Goal: Task Accomplishment & Management: Use online tool/utility

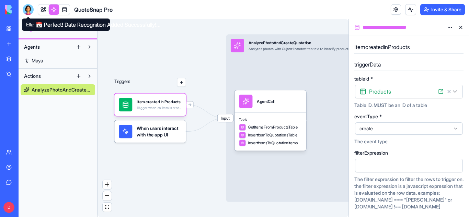
click at [26, 14] on div at bounding box center [28, 9] width 11 height 11
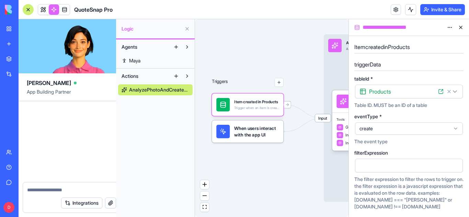
scroll to position [2301, 0]
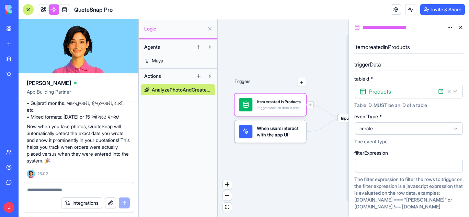
paste textarea
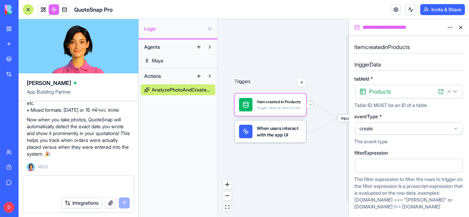
click at [44, 190] on textarea at bounding box center [78, 187] width 103 height 14
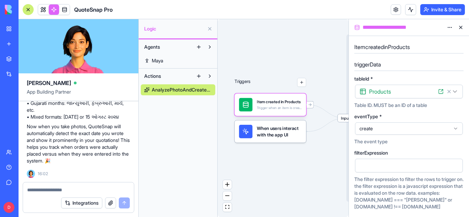
paste textarea "**********"
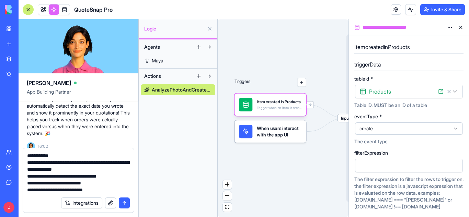
type textarea "**********"
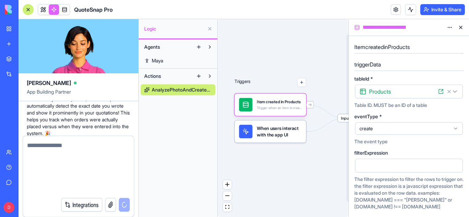
scroll to position [0, 0]
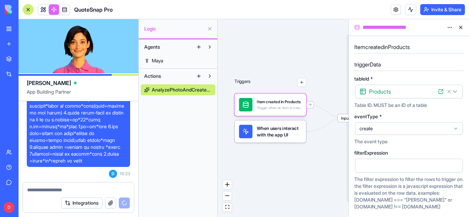
drag, startPoint x: 72, startPoint y: 186, endPoint x: 46, endPoint y: 186, distance: 26.8
click at [46, 186] on div at bounding box center [78, 187] width 111 height 11
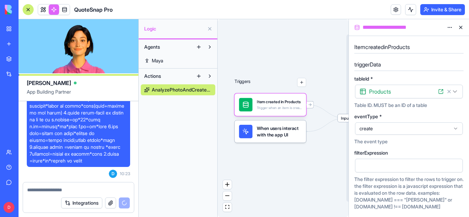
click at [46, 191] on textarea at bounding box center [78, 190] width 103 height 7
paste textarea "**********"
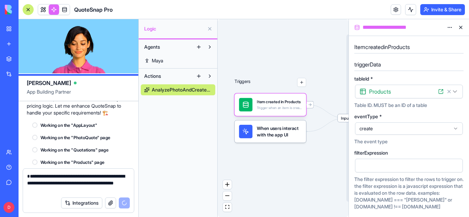
scroll to position [2643, 0]
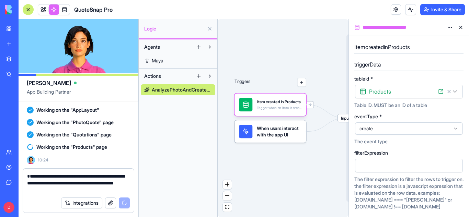
click at [454, 129] on icon at bounding box center [455, 128] width 3 height 1
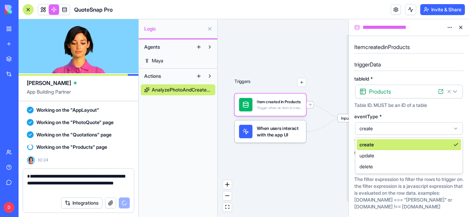
click at [454, 129] on icon at bounding box center [455, 128] width 3 height 1
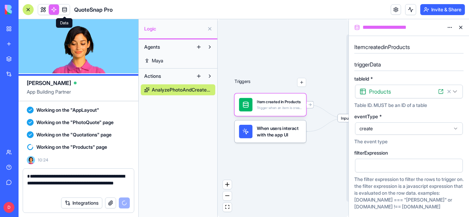
click at [65, 9] on link at bounding box center [64, 9] width 10 height 10
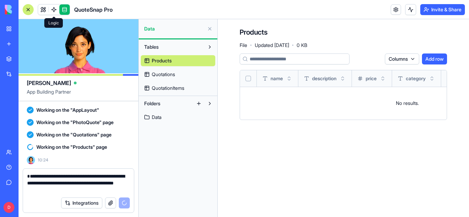
click at [165, 115] on link "Data" at bounding box center [178, 117] width 74 height 11
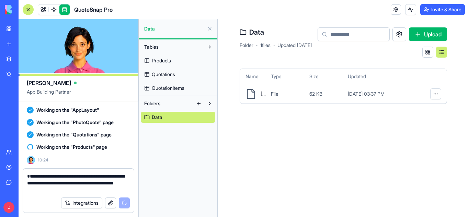
click at [343, 146] on main "Data Folder · 1 files · Updated [DATE] Upload Name Type Size Updated [DOMAIN_NA…" at bounding box center [342, 118] width 251 height 198
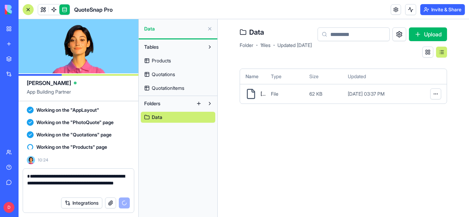
click at [168, 59] on span "Products" at bounding box center [161, 60] width 19 height 7
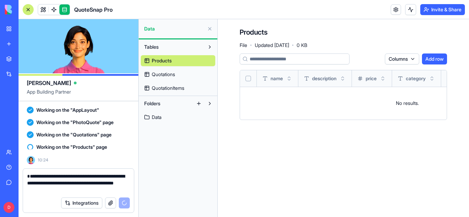
click at [261, 212] on main "Products File · Updated [DATE] · 0 KB Columns Add row name description price ca…" at bounding box center [342, 118] width 251 height 198
click at [174, 73] on span "Quotations" at bounding box center [163, 74] width 23 height 7
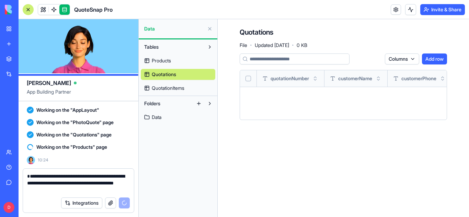
click at [176, 91] on span "QuotationItems" at bounding box center [168, 88] width 33 height 7
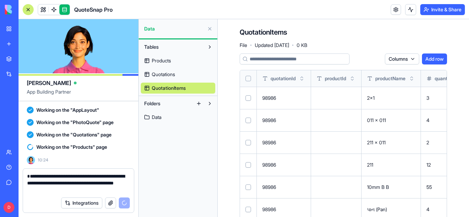
click at [210, 31] on button at bounding box center [209, 28] width 11 height 11
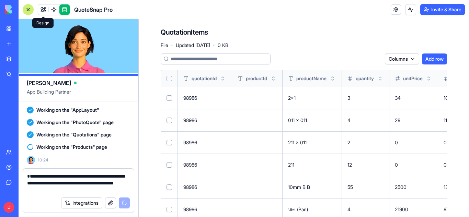
click at [42, 8] on link at bounding box center [43, 9] width 10 height 10
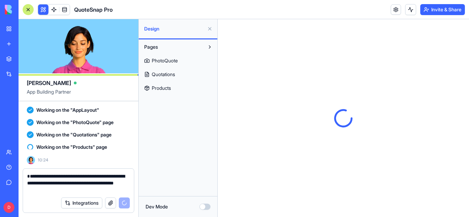
click at [82, 189] on textarea "**********" at bounding box center [78, 183] width 103 height 21
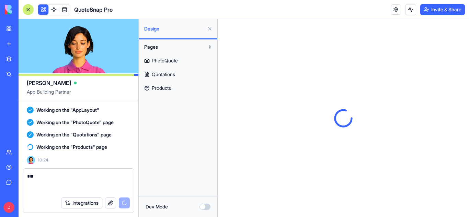
type textarea "*"
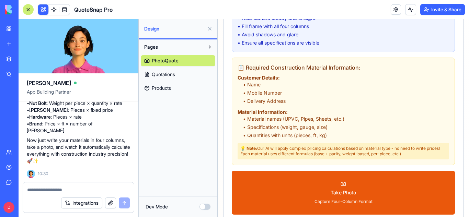
scroll to position [854, 0]
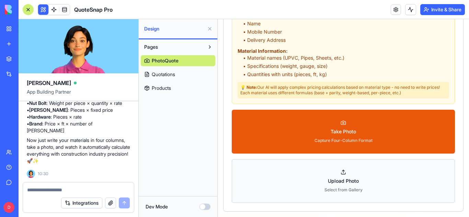
click at [336, 185] on button "Upload Photo Select from Gallery" at bounding box center [343, 181] width 223 height 44
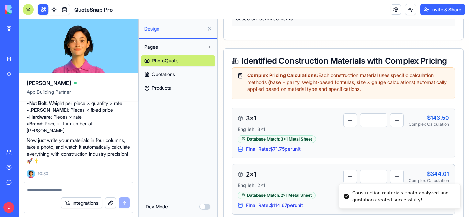
click at [166, 70] on link "Quotations" at bounding box center [178, 74] width 74 height 11
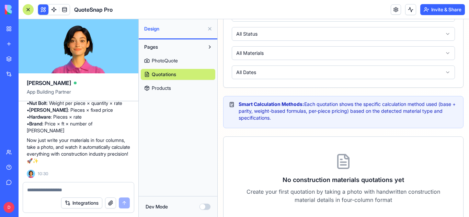
scroll to position [125, 0]
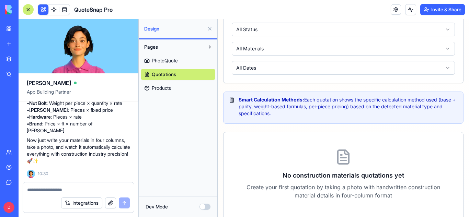
click at [164, 88] on span "Products" at bounding box center [161, 88] width 19 height 7
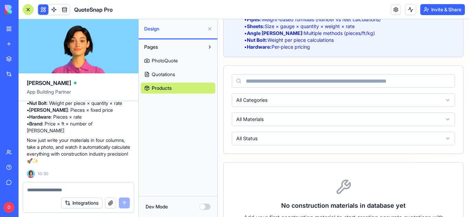
click at [169, 60] on span "PhotoQuote" at bounding box center [165, 60] width 26 height 7
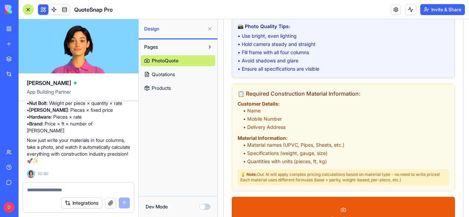
scroll to position [854, 0]
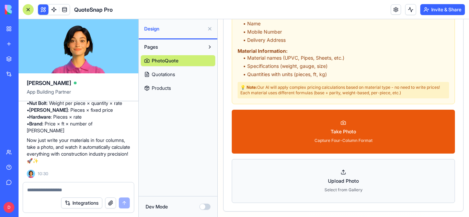
click at [336, 173] on button "Upload Photo Select from Gallery" at bounding box center [343, 181] width 223 height 44
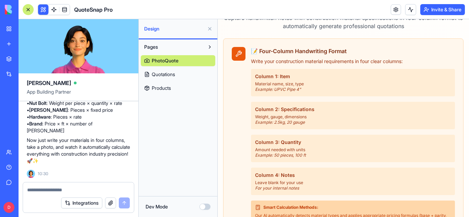
scroll to position [0, 0]
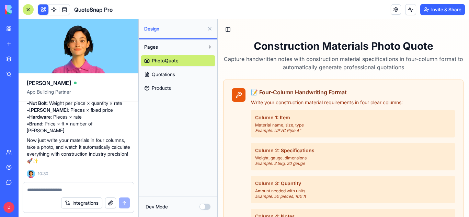
click at [55, 189] on textarea at bounding box center [78, 190] width 103 height 7
drag, startPoint x: 28, startPoint y: 105, endPoint x: 9, endPoint y: 108, distance: 19.8
drag, startPoint x: 9, startPoint y: 108, endPoint x: 153, endPoint y: 117, distance: 144.3
click at [153, 117] on div "Pages PhotoQuote Quotations Products" at bounding box center [178, 117] width 79 height 157
click at [27, 10] on div at bounding box center [28, 9] width 11 height 11
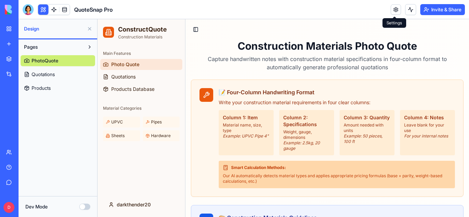
click at [391, 9] on link at bounding box center [395, 9] width 10 height 10
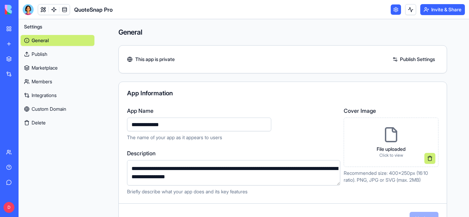
click at [175, 35] on h4 "General" at bounding box center [282, 32] width 328 height 10
